Goal: Task Accomplishment & Management: Complete application form

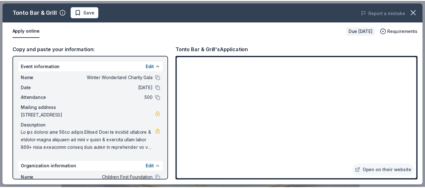
scroll to position [189, 0]
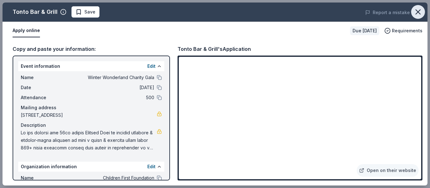
click at [419, 15] on icon "button" at bounding box center [417, 12] width 9 height 9
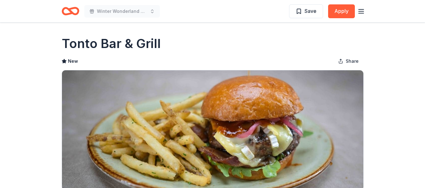
scroll to position [0, 0]
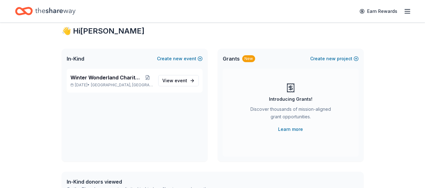
scroll to position [126, 0]
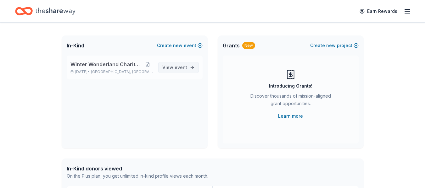
click at [172, 66] on span "View event" at bounding box center [174, 68] width 25 height 8
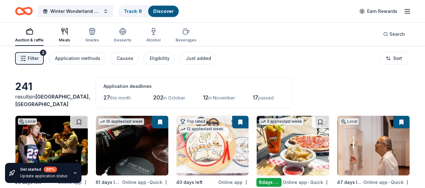
click at [61, 33] on icon "button" at bounding box center [65, 32] width 8 height 8
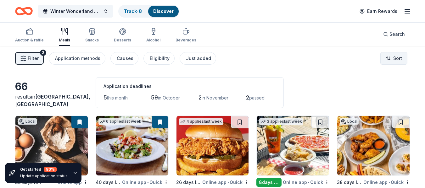
click at [395, 57] on html "Winter Wonderland Charity Gala Track · 8 Discover Earn Rewards Auction & raffle…" at bounding box center [212, 94] width 425 height 188
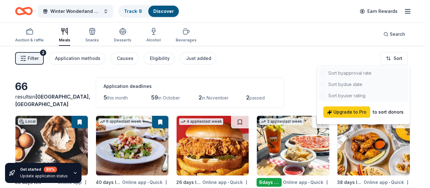
click at [302, 63] on html "Winter Wonderland Charity Gala Track · 8 Discover Earn Rewards Auction & raffle…" at bounding box center [215, 94] width 430 height 188
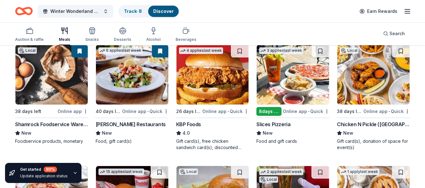
scroll to position [94, 0]
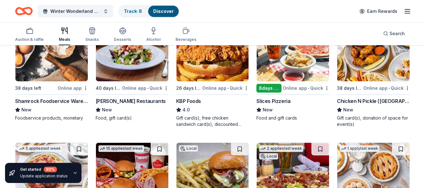
click at [265, 86] on div "8 days left" at bounding box center [268, 88] width 25 height 9
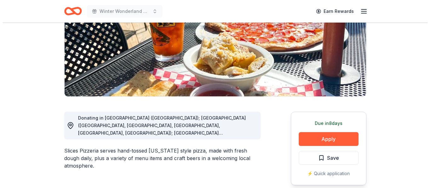
scroll to position [126, 0]
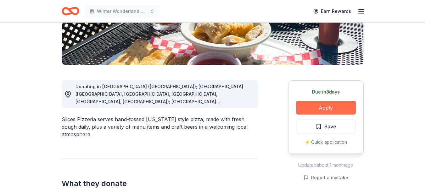
click at [316, 106] on button "Apply" at bounding box center [326, 108] width 60 height 14
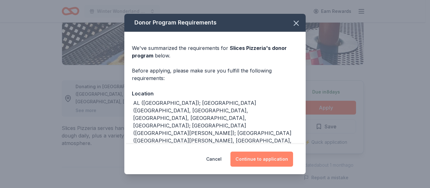
click at [262, 162] on button "Continue to application" at bounding box center [261, 159] width 63 height 15
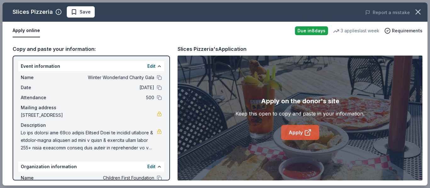
click at [293, 134] on link "Apply" at bounding box center [300, 132] width 38 height 15
